Goal: Transaction & Acquisition: Purchase product/service

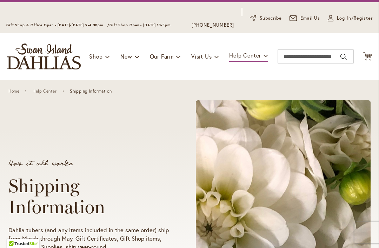
scroll to position [31, 0]
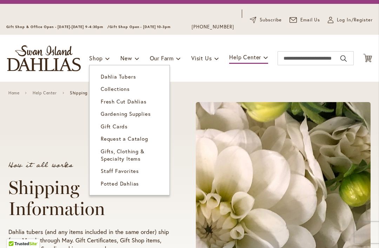
click at [101, 75] on span "Dahlia Tubers" at bounding box center [118, 76] width 35 height 7
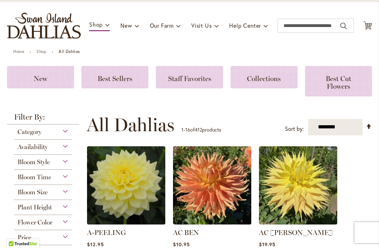
scroll to position [63, 0]
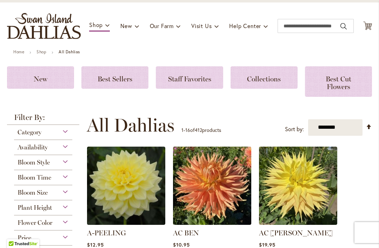
click at [343, 81] on span "Best Cut Flowers" at bounding box center [339, 83] width 26 height 16
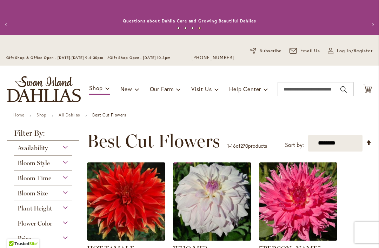
click at [70, 116] on link "All Dahlias" at bounding box center [69, 114] width 21 height 5
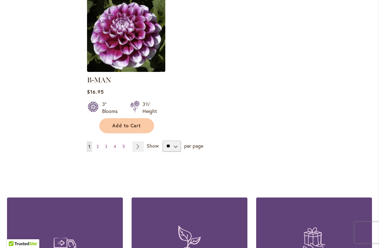
scroll to position [963, 0]
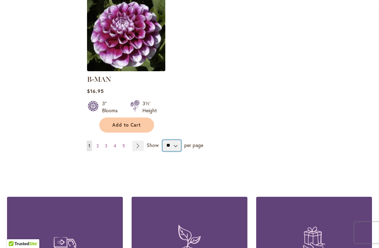
click at [174, 140] on select "** ** ** **" at bounding box center [171, 145] width 19 height 11
select select "**"
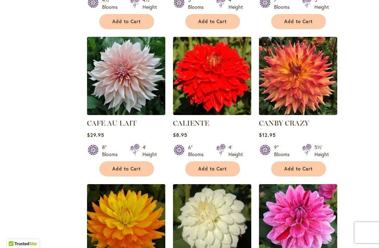
scroll to position [3001, 0]
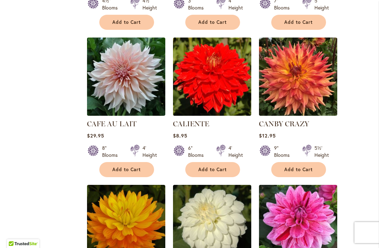
click at [130, 78] on img at bounding box center [126, 77] width 78 height 78
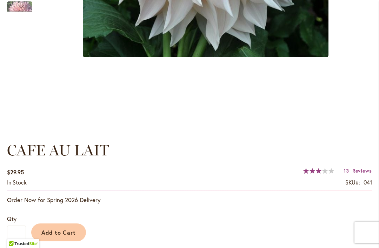
scroll to position [389, 0]
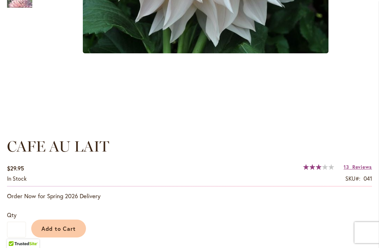
click at [358, 166] on span "Reviews" at bounding box center [362, 166] width 20 height 7
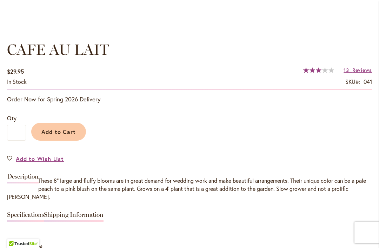
scroll to position [488, 0]
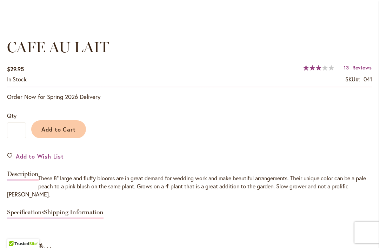
click at [56, 128] on span "Add to Cart" at bounding box center [58, 129] width 35 height 7
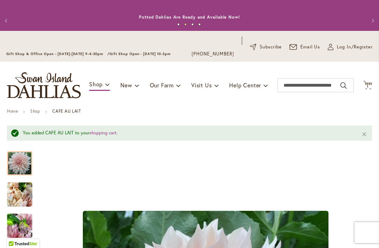
scroll to position [-1, 0]
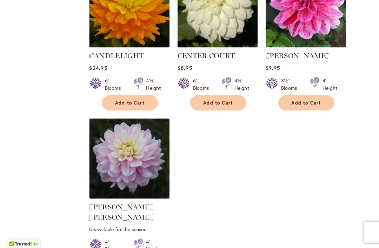
scroll to position [3212, 0]
